Goal: Check status: Check status

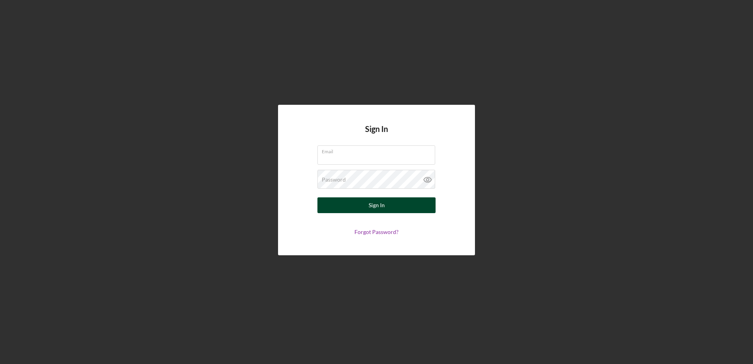
type input "[EMAIL_ADDRESS][DOMAIN_NAME]"
click at [364, 207] on button "Sign In" at bounding box center [377, 205] width 118 height 16
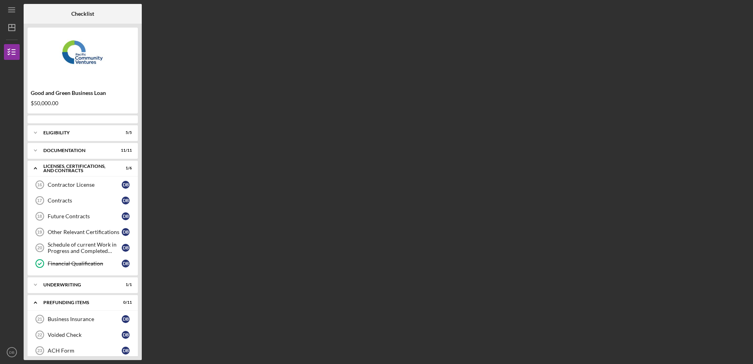
scroll to position [136, 0]
